Goal: Transaction & Acquisition: Purchase product/service

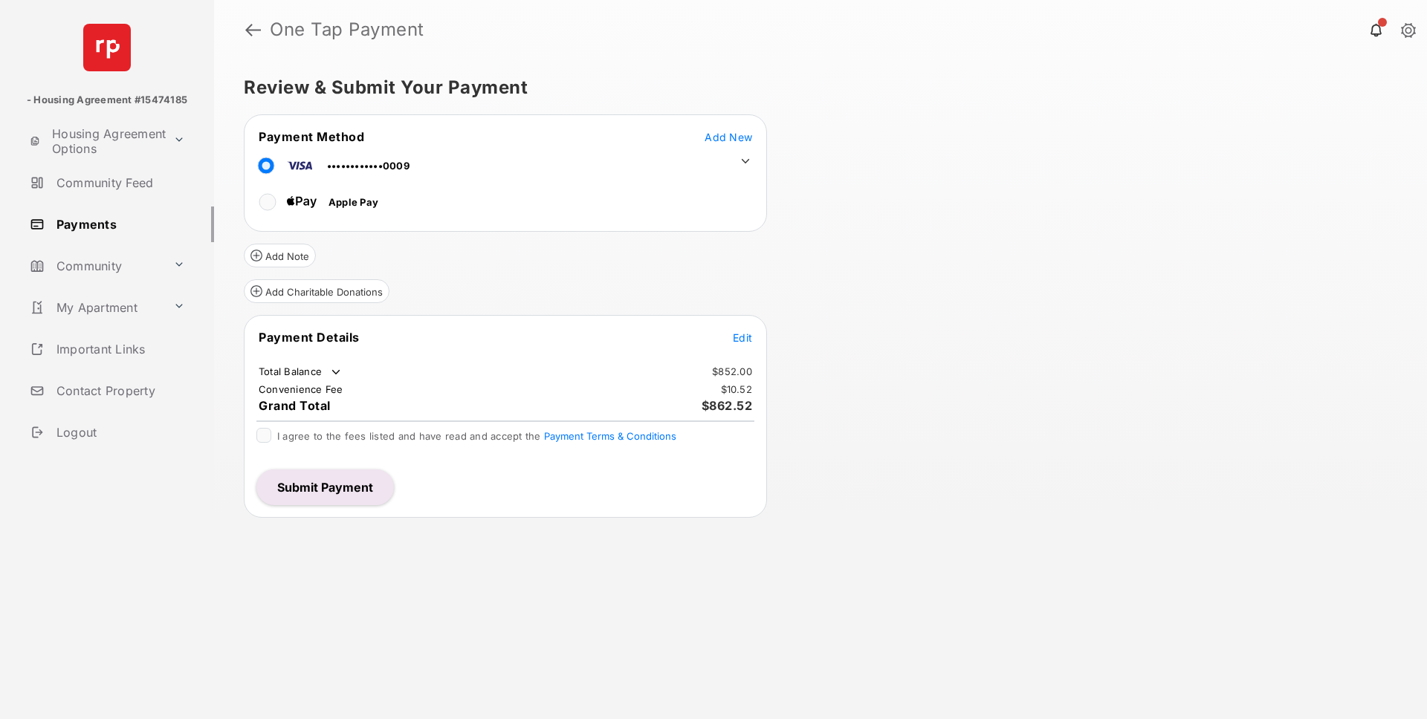
click at [745, 340] on span "Edit" at bounding box center [742, 337] width 19 height 13
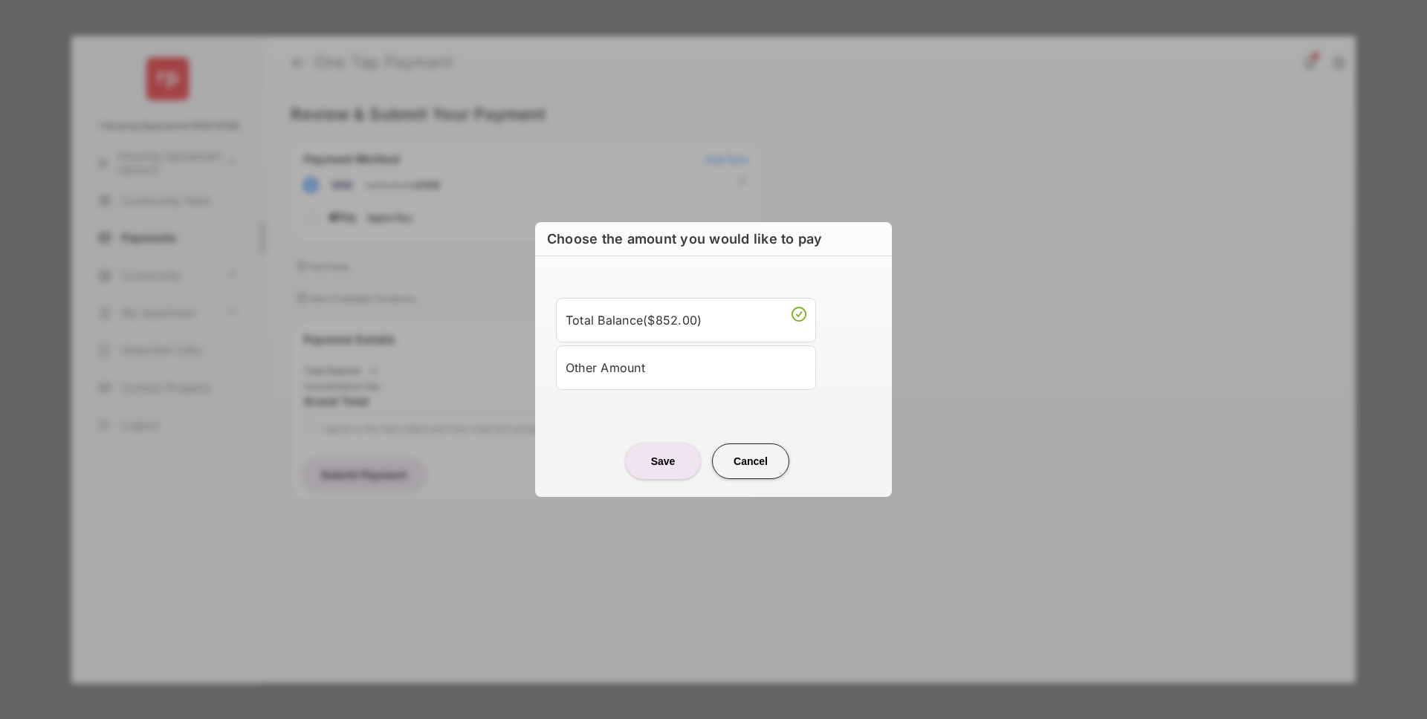
click at [658, 360] on div "Other Amount" at bounding box center [685, 367] width 241 height 25
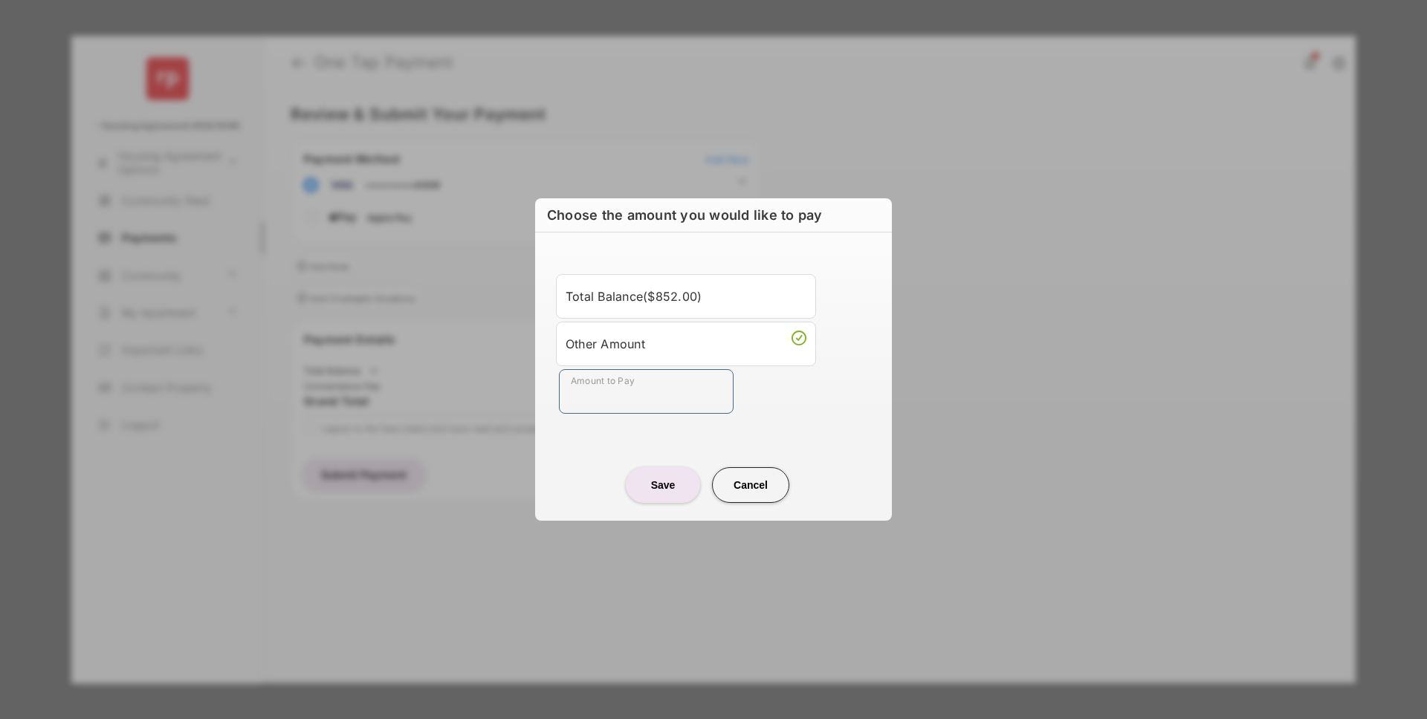
click at [642, 399] on input "Amount to Pay" at bounding box center [646, 391] width 175 height 45
type input "**"
click at [546, 434] on div "Total Balance ( $852.00 ) Other Amount Amount to Pay **" at bounding box center [713, 343] width 339 height 187
click at [655, 482] on button "Save" at bounding box center [663, 485] width 74 height 36
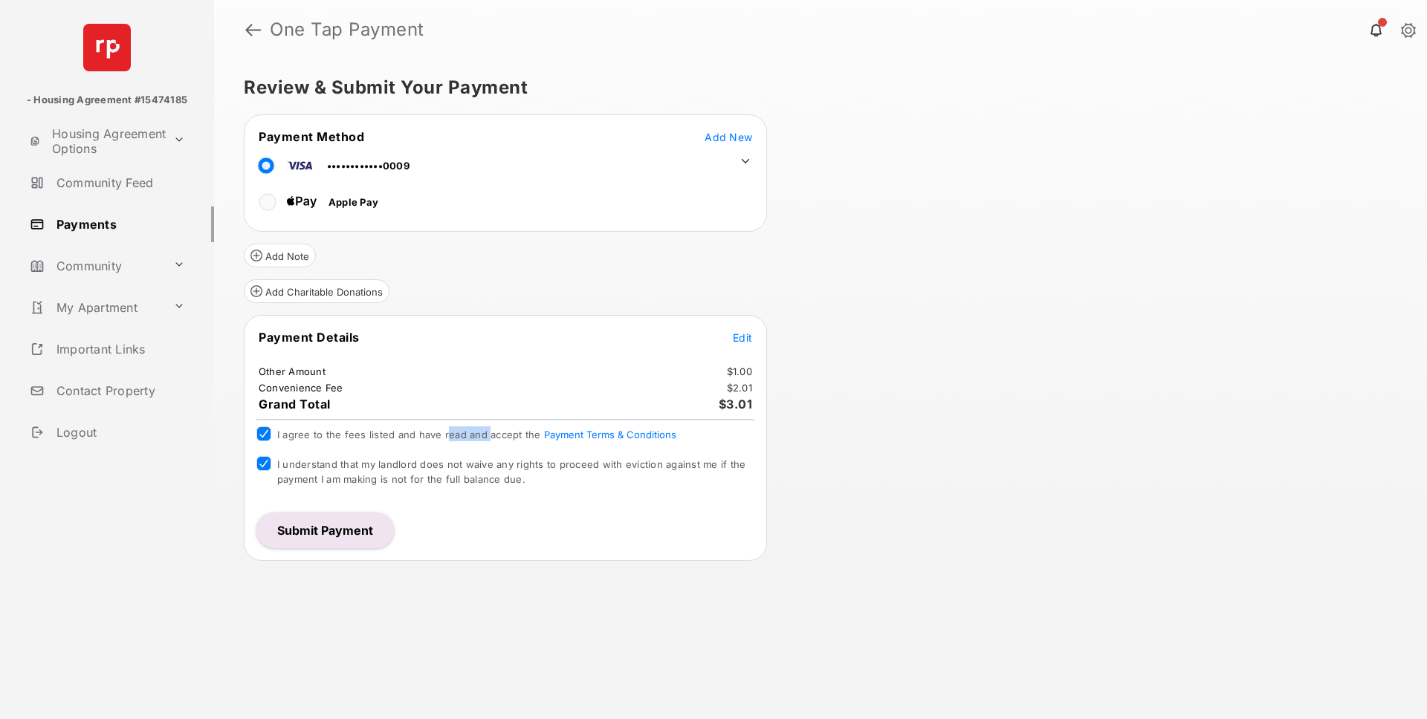
drag, startPoint x: 446, startPoint y: 439, endPoint x: 485, endPoint y: 439, distance: 39.4
click at [485, 438] on span "I agree to the fees listed and have read and accept the Payment Terms & Conditi…" at bounding box center [476, 435] width 399 height 12
drag, startPoint x: 409, startPoint y: 475, endPoint x: 450, endPoint y: 479, distance: 41.1
click at [450, 479] on span "I understand that my landlord does not waive any rights to proceed with evictio…" at bounding box center [511, 471] width 468 height 27
click at [325, 537] on button "Submit Payment" at bounding box center [324, 531] width 137 height 36
